Goal: Contribute content: Add original content to the website for others to see

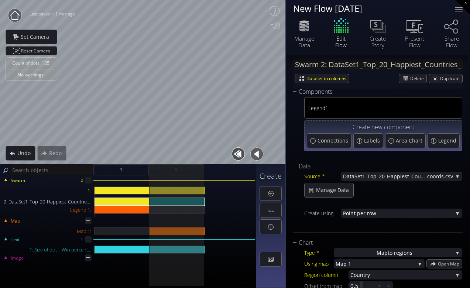
scroll to position [10, 0]
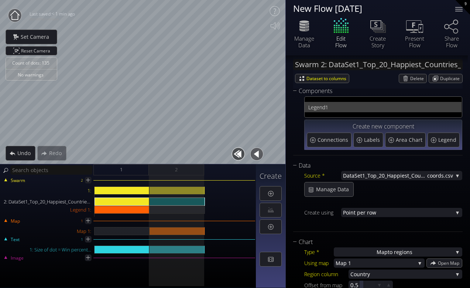
click at [326, 103] on span "1" at bounding box center [391, 107] width 133 height 9
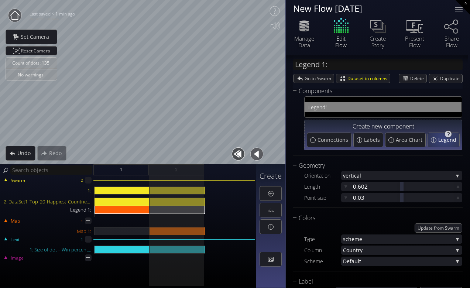
click at [441, 139] on span "Legend" at bounding box center [448, 139] width 20 height 7
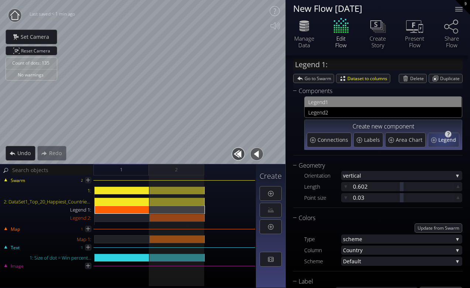
type input "Legend 2:"
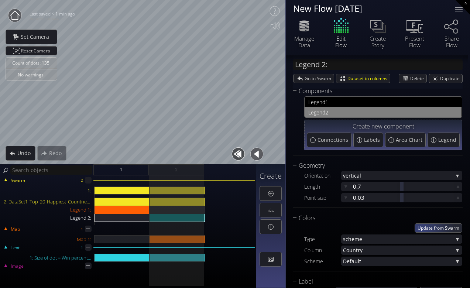
scroll to position [23, 0]
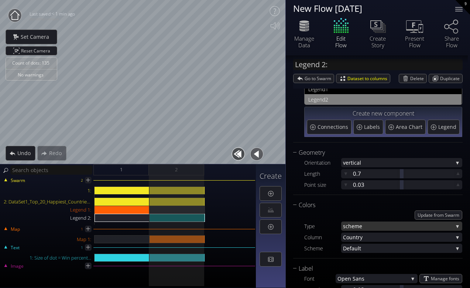
click at [401, 230] on span "heme" at bounding box center [400, 226] width 105 height 9
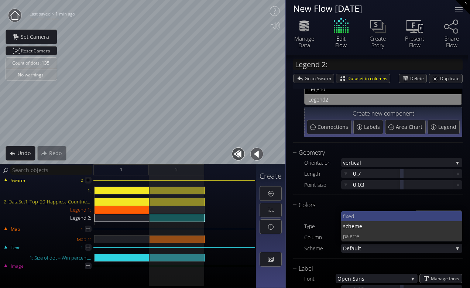
click at [363, 214] on span "fixed" at bounding box center [400, 216] width 114 height 10
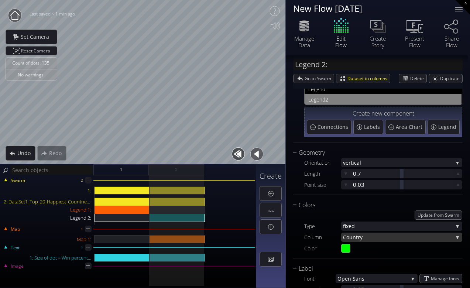
click at [398, 239] on span "try" at bounding box center [404, 237] width 97 height 9
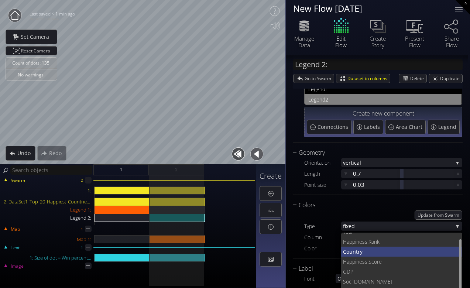
scroll to position [7, 0]
click at [377, 248] on span "try" at bounding box center [406, 251] width 101 height 10
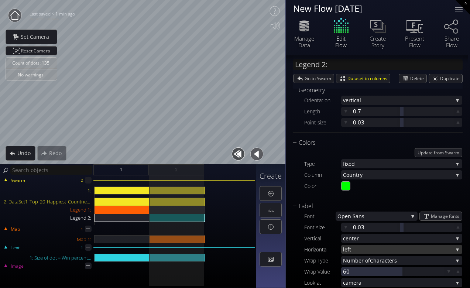
scroll to position [86, 0]
click at [346, 186] on input "#00ff00" at bounding box center [346, 185] width 9 height 9
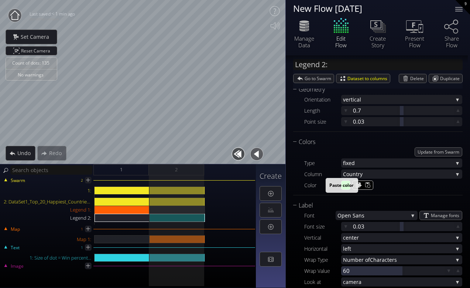
type input "#ff6a00"
click at [342, 62] on div "Count of dots: 135 No warnings Close Calibrate to floor or table Close Tap anyw…" at bounding box center [235, 144] width 470 height 288
click at [125, 196] on div at bounding box center [121, 205] width 55 height 38
click at [130, 172] on div "1" at bounding box center [120, 169] width 55 height 11
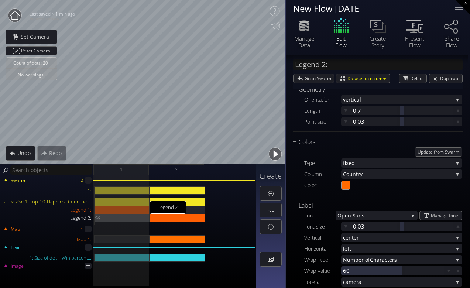
click at [109, 218] on div "Legend 2:" at bounding box center [122, 218] width 55 height 8
click at [98, 217] on img at bounding box center [98, 217] width 6 height 7
click at [173, 219] on div "Legend 2:" at bounding box center [177, 218] width 55 height 8
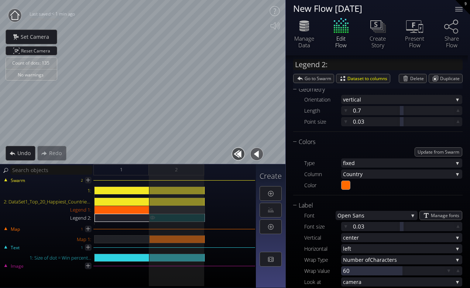
click at [152, 218] on img at bounding box center [153, 217] width 6 height 7
click at [153, 217] on img at bounding box center [153, 217] width 6 height 7
click at [154, 210] on img at bounding box center [153, 210] width 6 height 8
type input "Legend 1:"
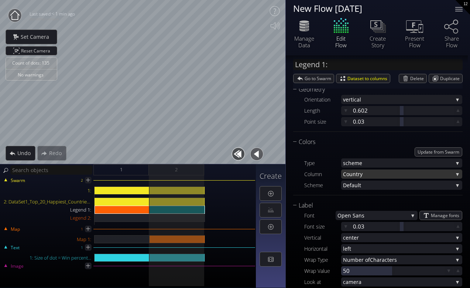
click at [359, 173] on span "try" at bounding box center [404, 174] width 97 height 9
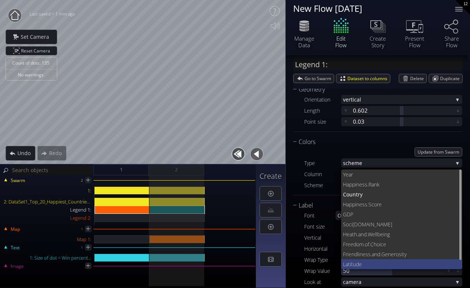
scroll to position [1, 0]
click at [332, 132] on div "Geometry Orientation vertic al vertic al horizontal Length 0.602 Point size 0.0…" at bounding box center [378, 232] width 170 height 295
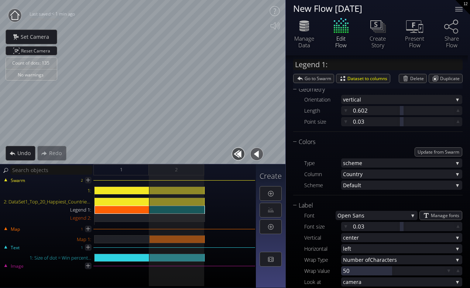
click at [288, 40] on div "Count of dots: 135 No warnings Close Calibrate to floor or table Close Tap anyw…" at bounding box center [235, 144] width 470 height 288
click at [52, 53] on span "Reset Camera" at bounding box center [37, 51] width 32 height 8
click at [47, 40] on span "Set Camera" at bounding box center [36, 36] width 33 height 7
click at [49, 53] on span "Reset Camera" at bounding box center [37, 51] width 32 height 8
click at [40, 38] on span "Set Camera" at bounding box center [36, 36] width 33 height 7
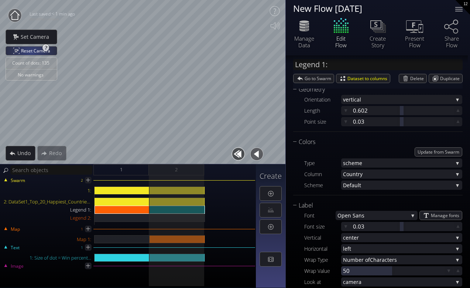
click at [31, 52] on span "Reset Camera" at bounding box center [37, 51] width 32 height 8
click at [307, 37] on div "Manage Data" at bounding box center [304, 41] width 26 height 13
click at [374, 27] on icon at bounding box center [375, 24] width 11 height 8
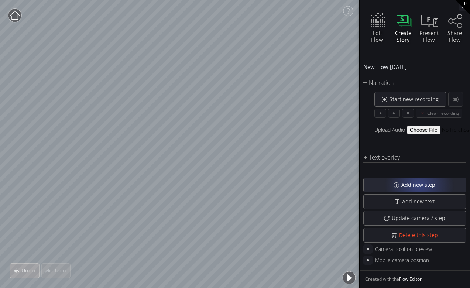
click at [419, 185] on span "Add new step" at bounding box center [420, 184] width 39 height 7
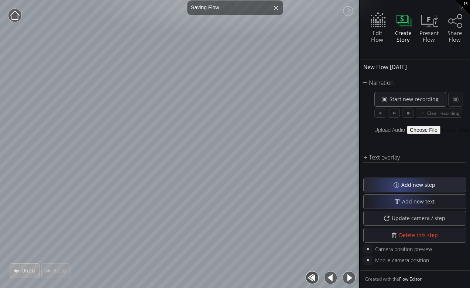
click at [396, 184] on div "Add new step" at bounding box center [415, 185] width 102 height 14
click at [394, 183] on div "Add new step" at bounding box center [415, 185] width 102 height 14
click at [394, 184] on div "Add new step" at bounding box center [415, 185] width 102 height 14
click at [394, 179] on div "Add new step" at bounding box center [415, 185] width 102 height 14
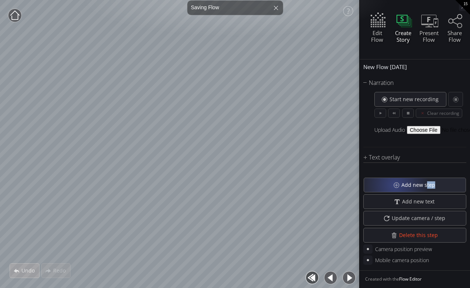
click at [395, 186] on div "Add new step" at bounding box center [415, 185] width 102 height 14
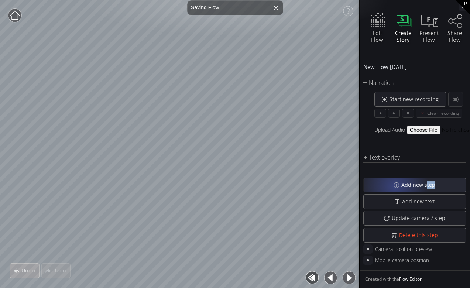
click at [395, 186] on div "Add new step" at bounding box center [415, 185] width 102 height 14
